Goal: Task Accomplishment & Management: Use online tool/utility

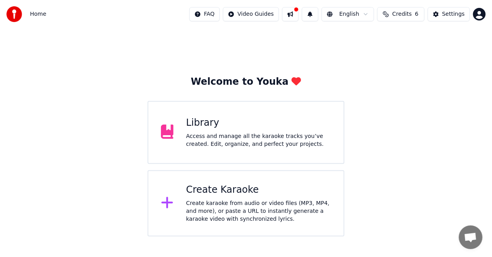
click at [276, 145] on div "Access and manage all the karaoke tracks you’ve created. Edit, organize, and pe…" at bounding box center [258, 140] width 145 height 16
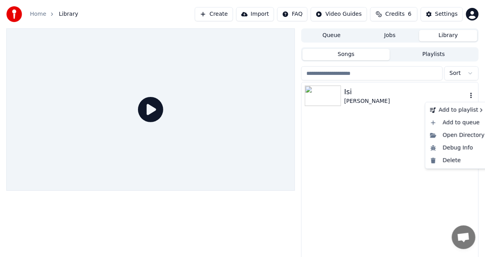
click at [469, 97] on icon "button" at bounding box center [471, 95] width 8 height 6
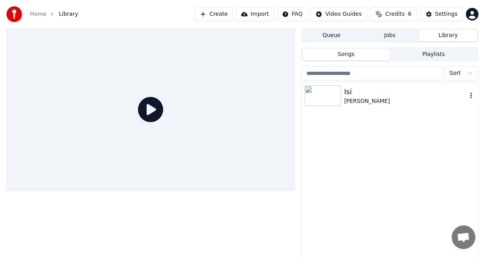
click at [409, 96] on div "Isi" at bounding box center [405, 91] width 123 height 11
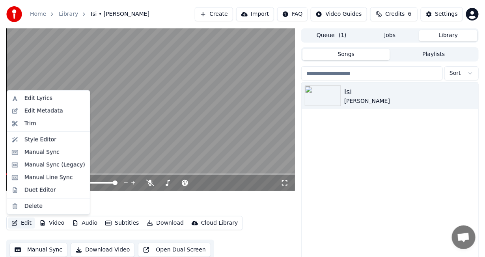
click at [23, 226] on button "Edit" at bounding box center [21, 223] width 26 height 11
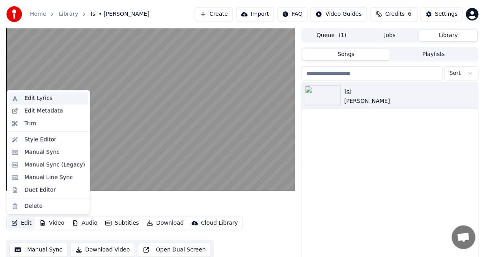
click at [24, 101] on div "Edit Lyrics" at bounding box center [38, 99] width 28 height 8
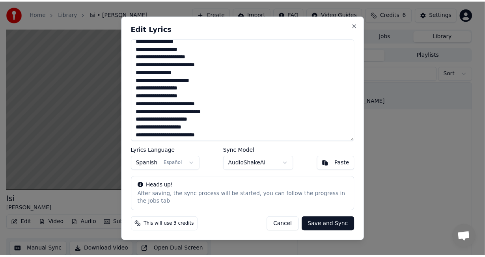
scroll to position [448, 0]
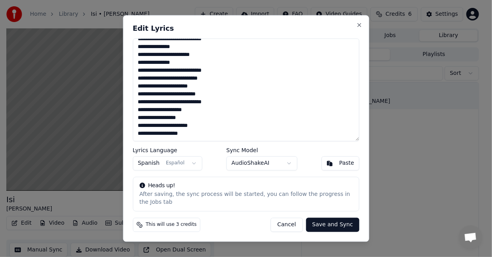
drag, startPoint x: 136, startPoint y: 46, endPoint x: 186, endPoint y: 152, distance: 117.1
click at [186, 152] on div "Edit Lyrics Lyrics Language Spanish Español Sync Model AudioShakeAI Paste Heads…" at bounding box center [246, 128] width 246 height 227
click at [300, 224] on button "Cancel" at bounding box center [286, 225] width 32 height 14
